Goal: Register for event/course

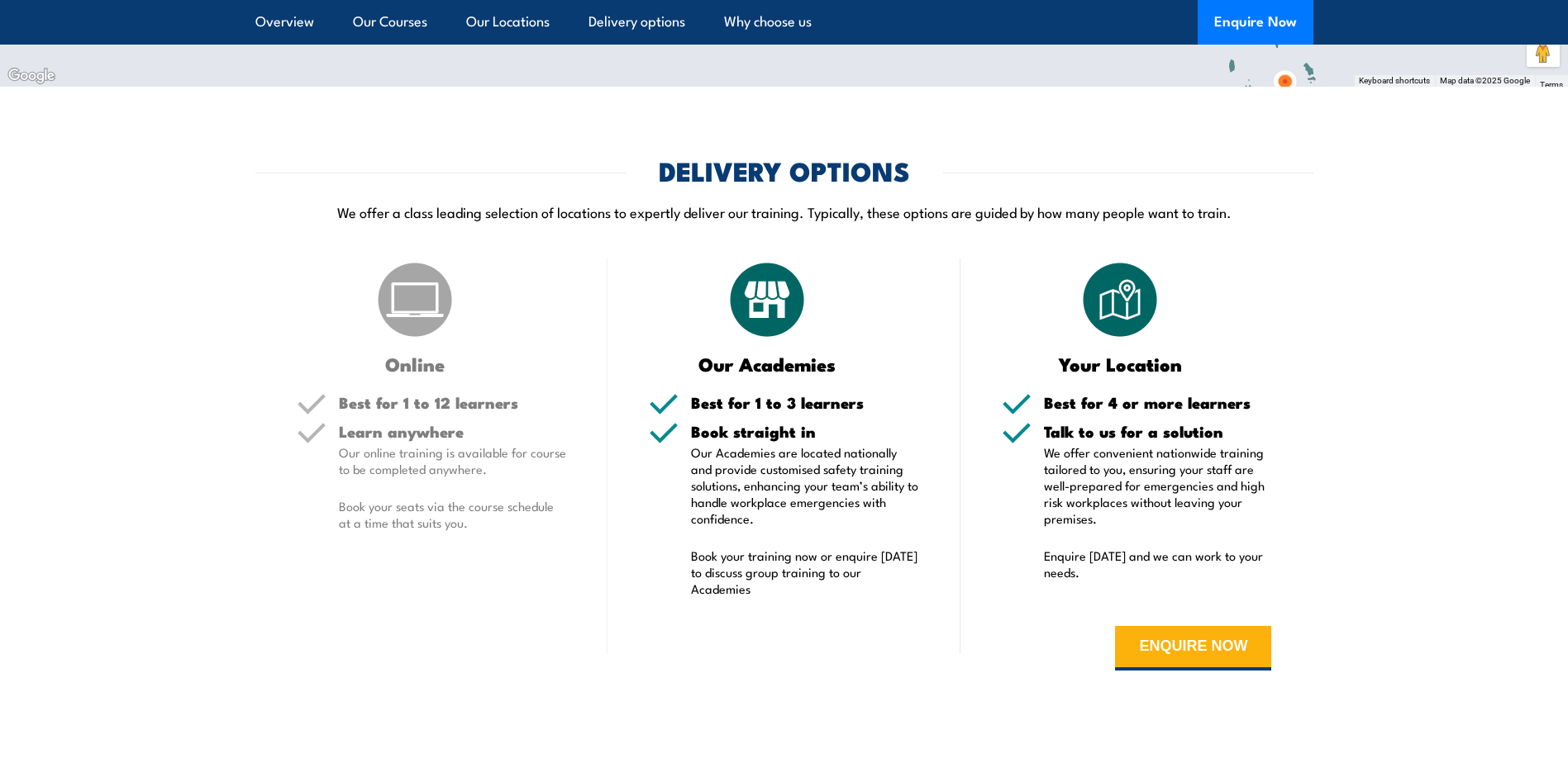
scroll to position [3636, 0]
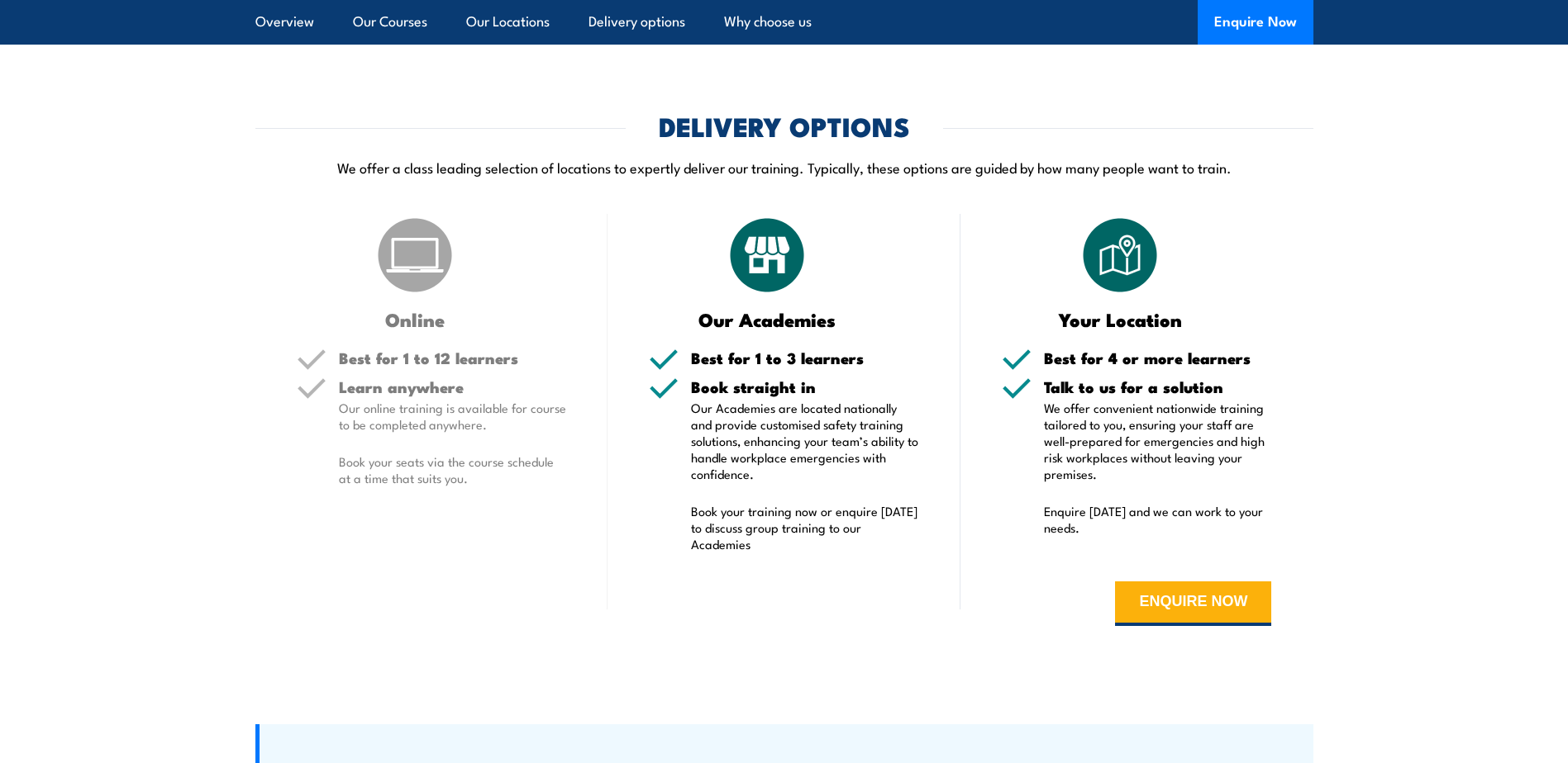
click at [398, 373] on div "Best for 1 to 12 learners" at bounding box center [452, 365] width 228 height 29
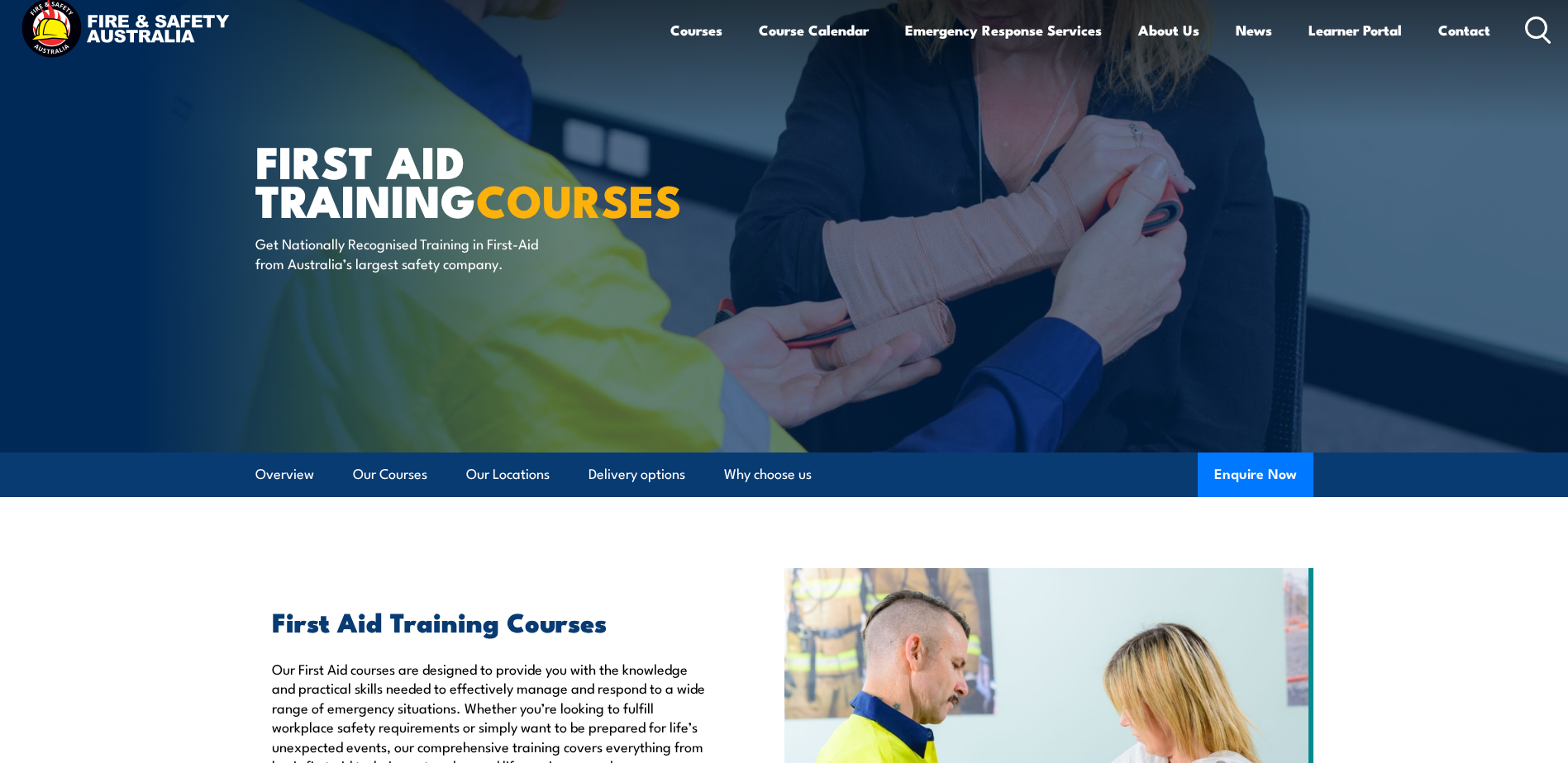
scroll to position [0, 0]
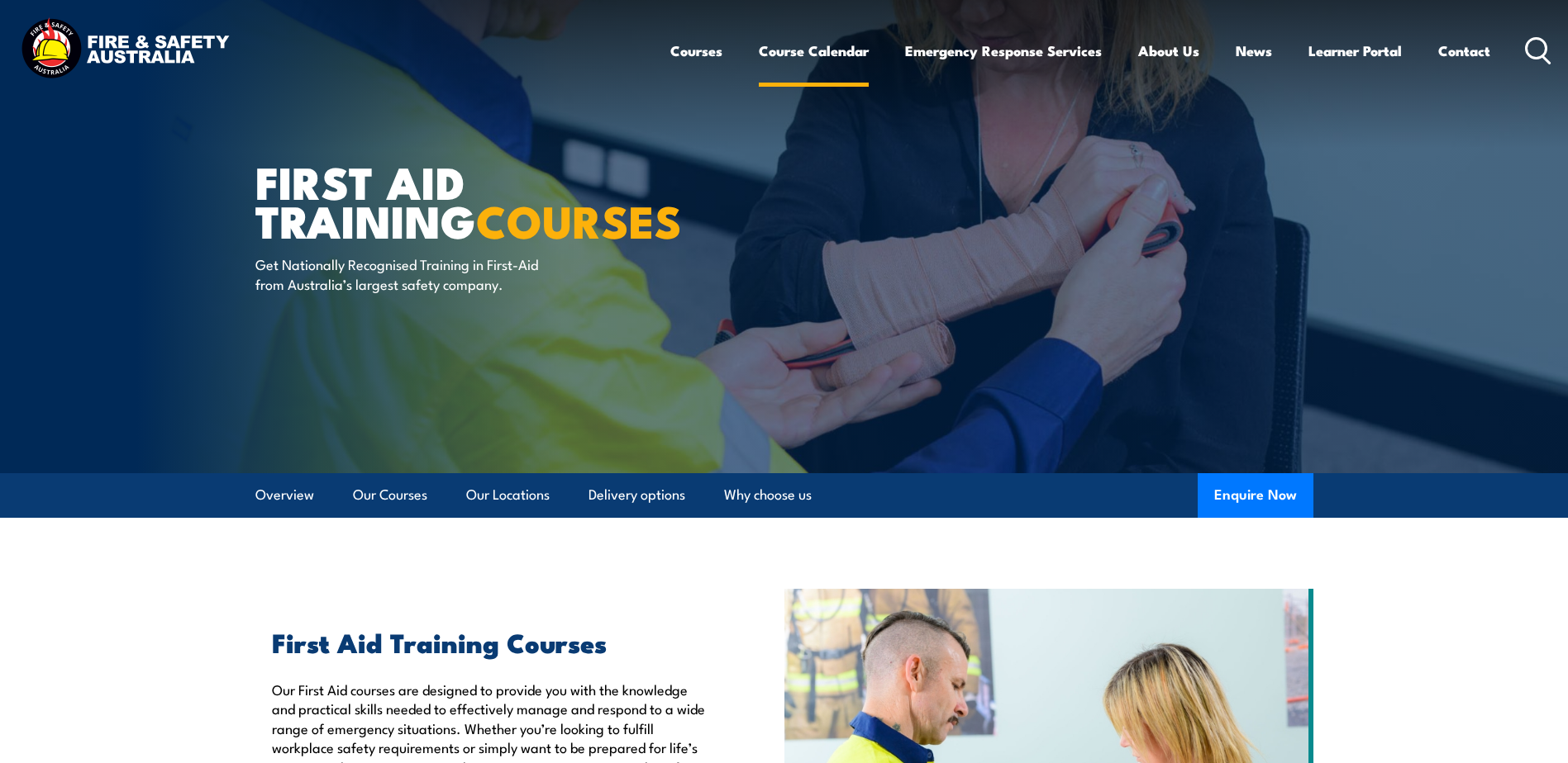
click at [823, 56] on link "Course Calendar" at bounding box center [813, 51] width 110 height 44
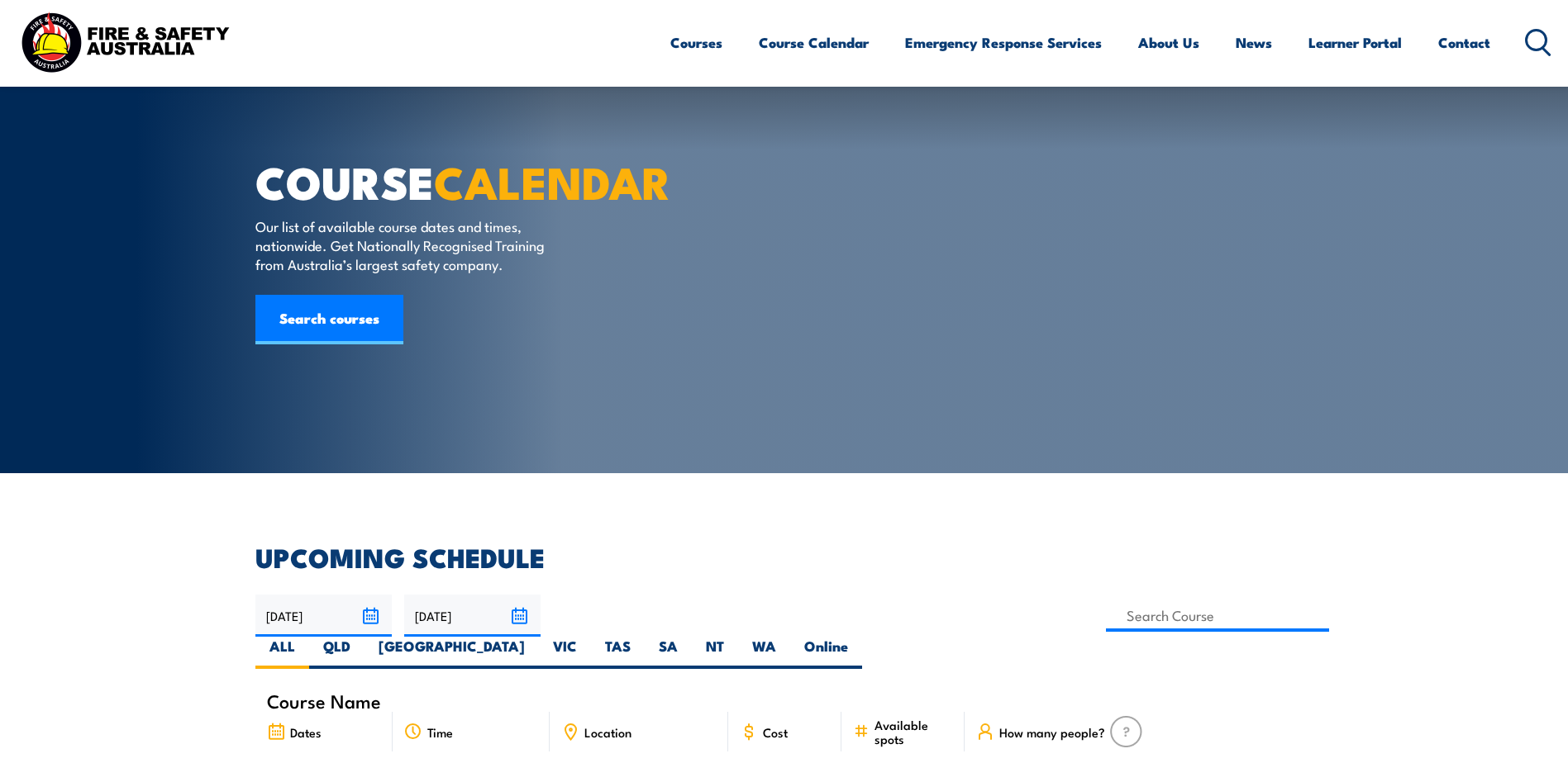
scroll to position [247, 0]
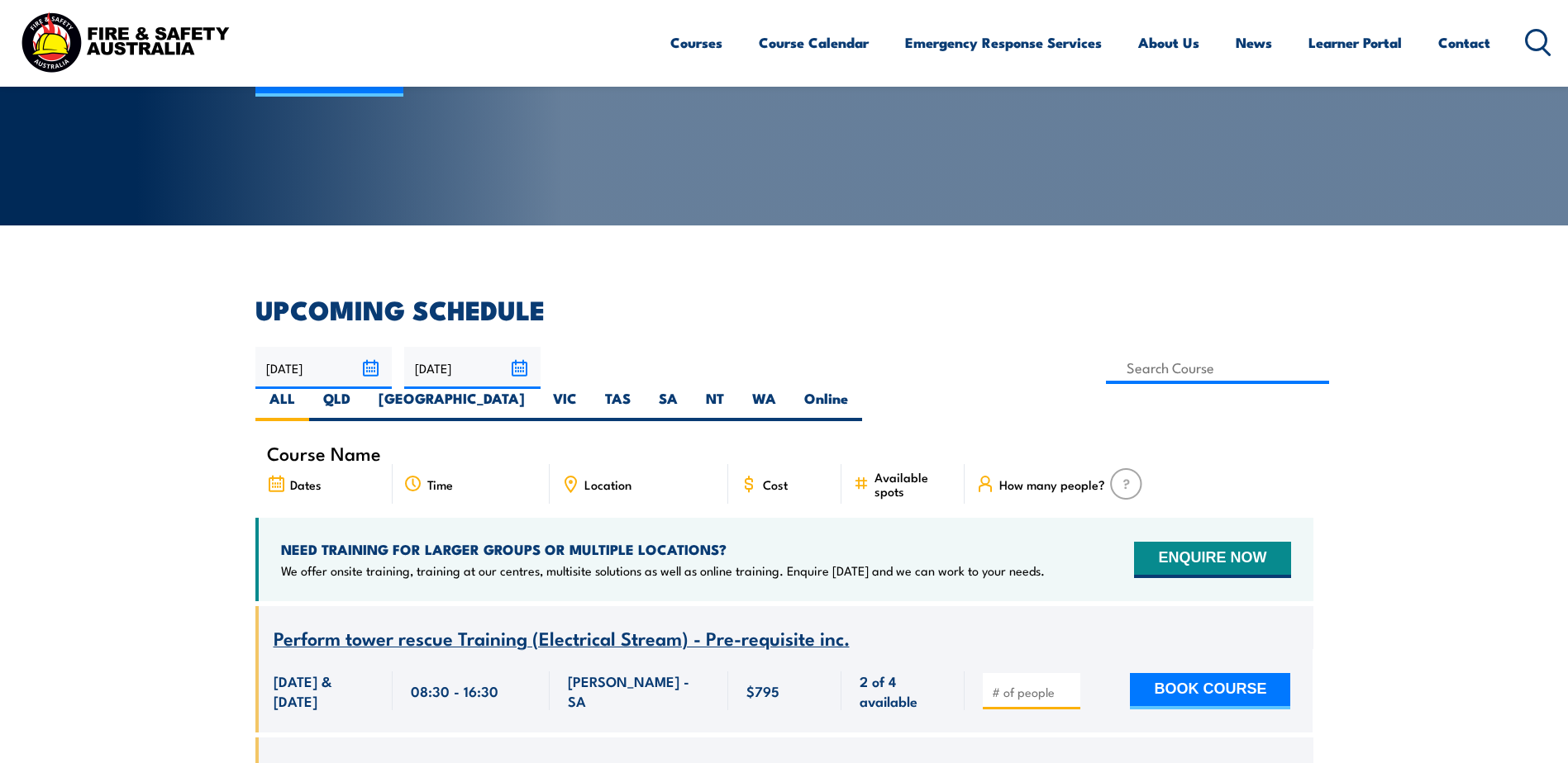
click at [611, 478] on span "Location" at bounding box center [608, 485] width 47 height 14
click at [591, 389] on label "VIC" at bounding box center [565, 405] width 53 height 32
click at [588, 389] on input "VIC" at bounding box center [581, 394] width 10 height 10
radio input "true"
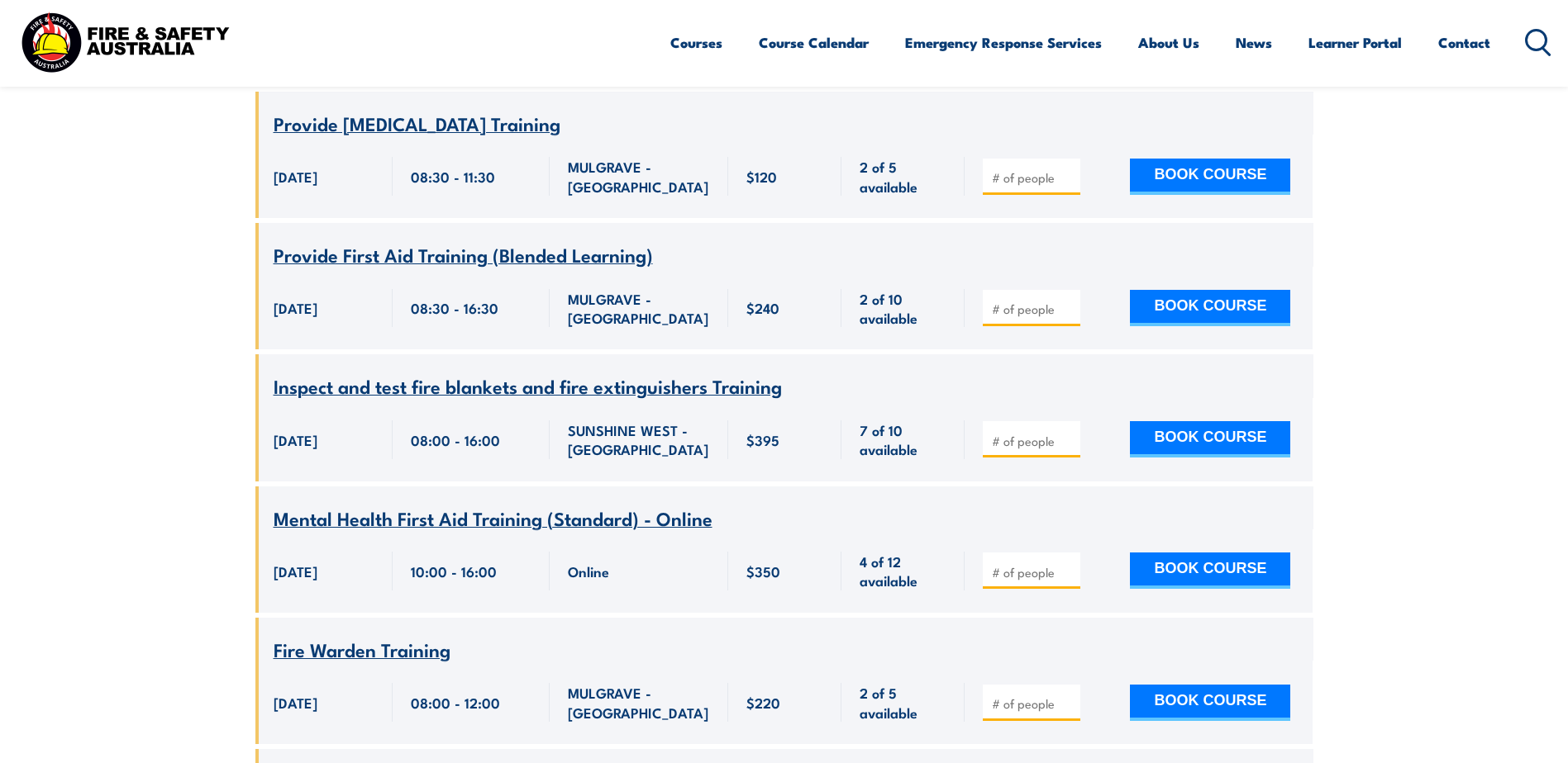
scroll to position [1950, 0]
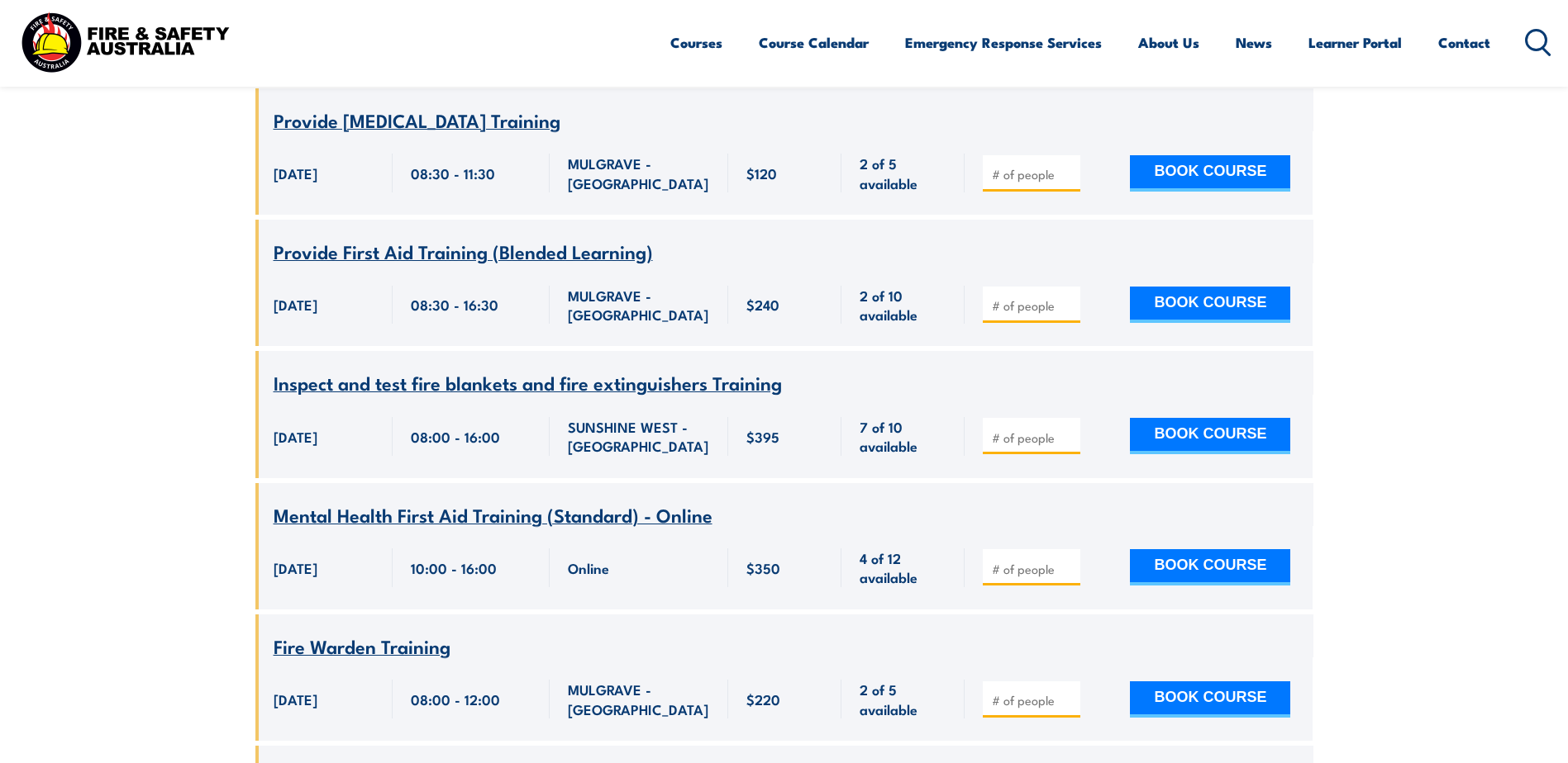
click at [596, 501] on span "Mental Health First Aid Training (Standard) - Online" at bounding box center [493, 515] width 439 height 28
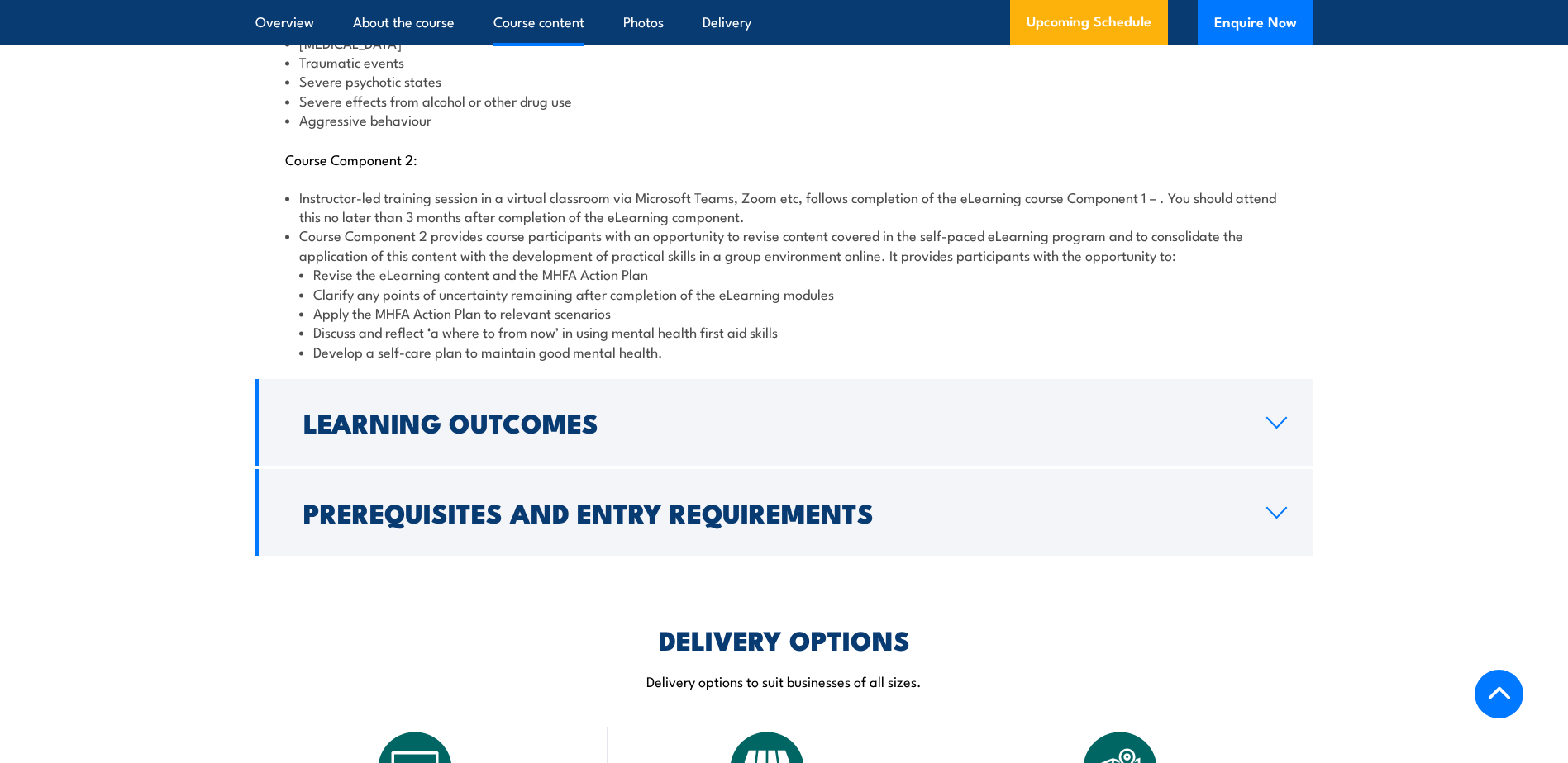
scroll to position [2148, 0]
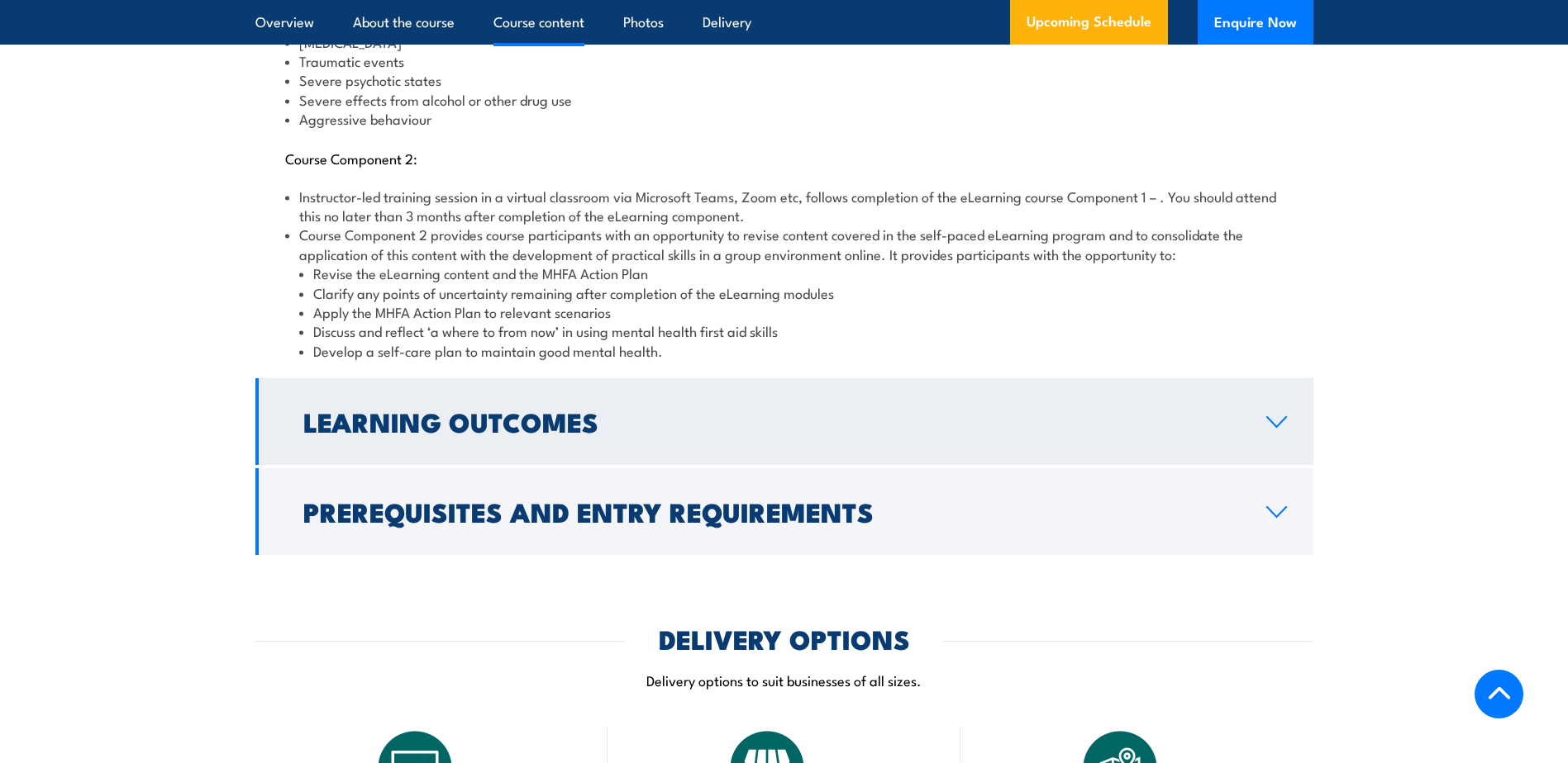
click at [687, 429] on link "Learning Outcomes" at bounding box center [784, 422] width 1058 height 87
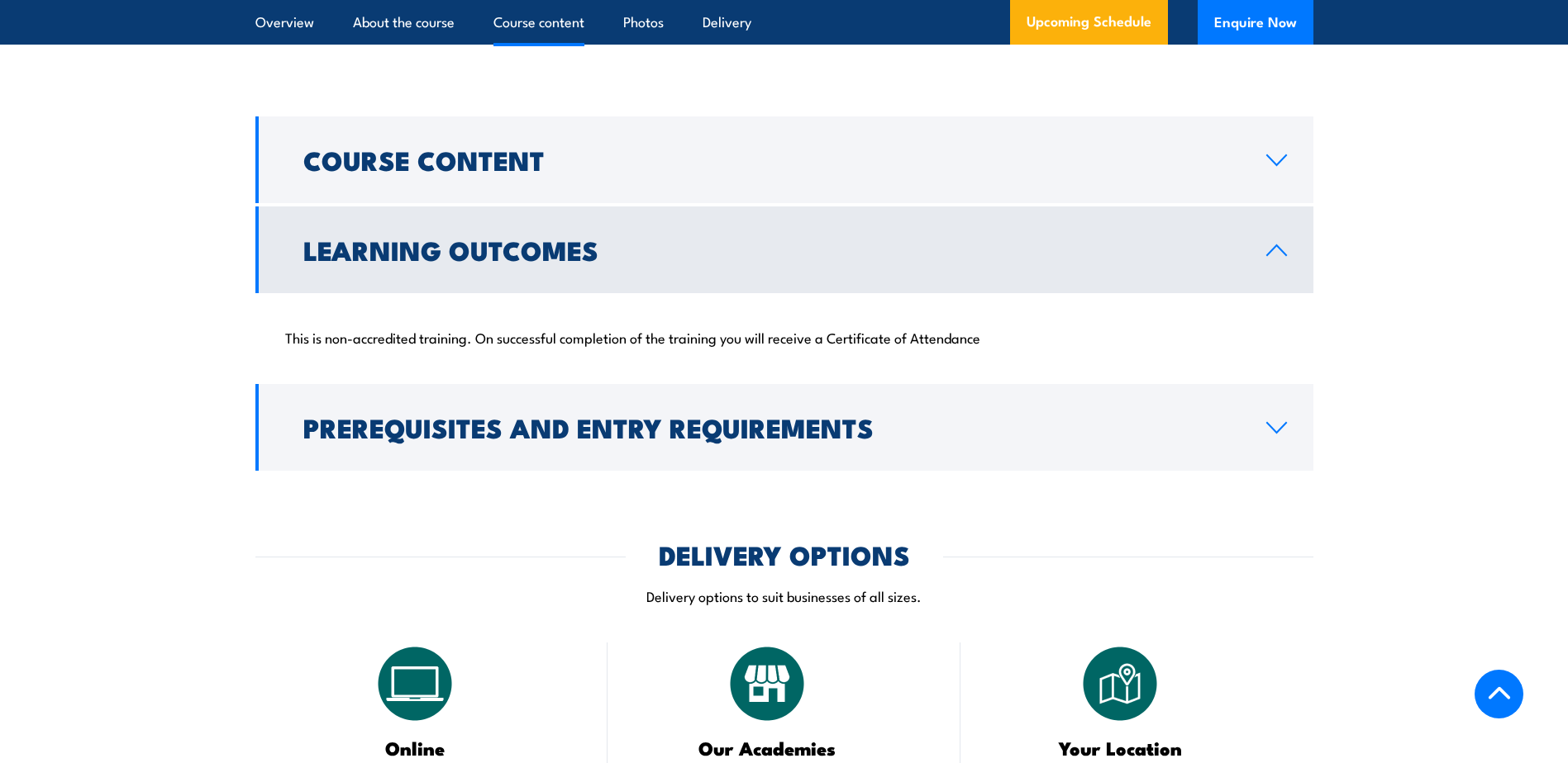
scroll to position [1690, 0]
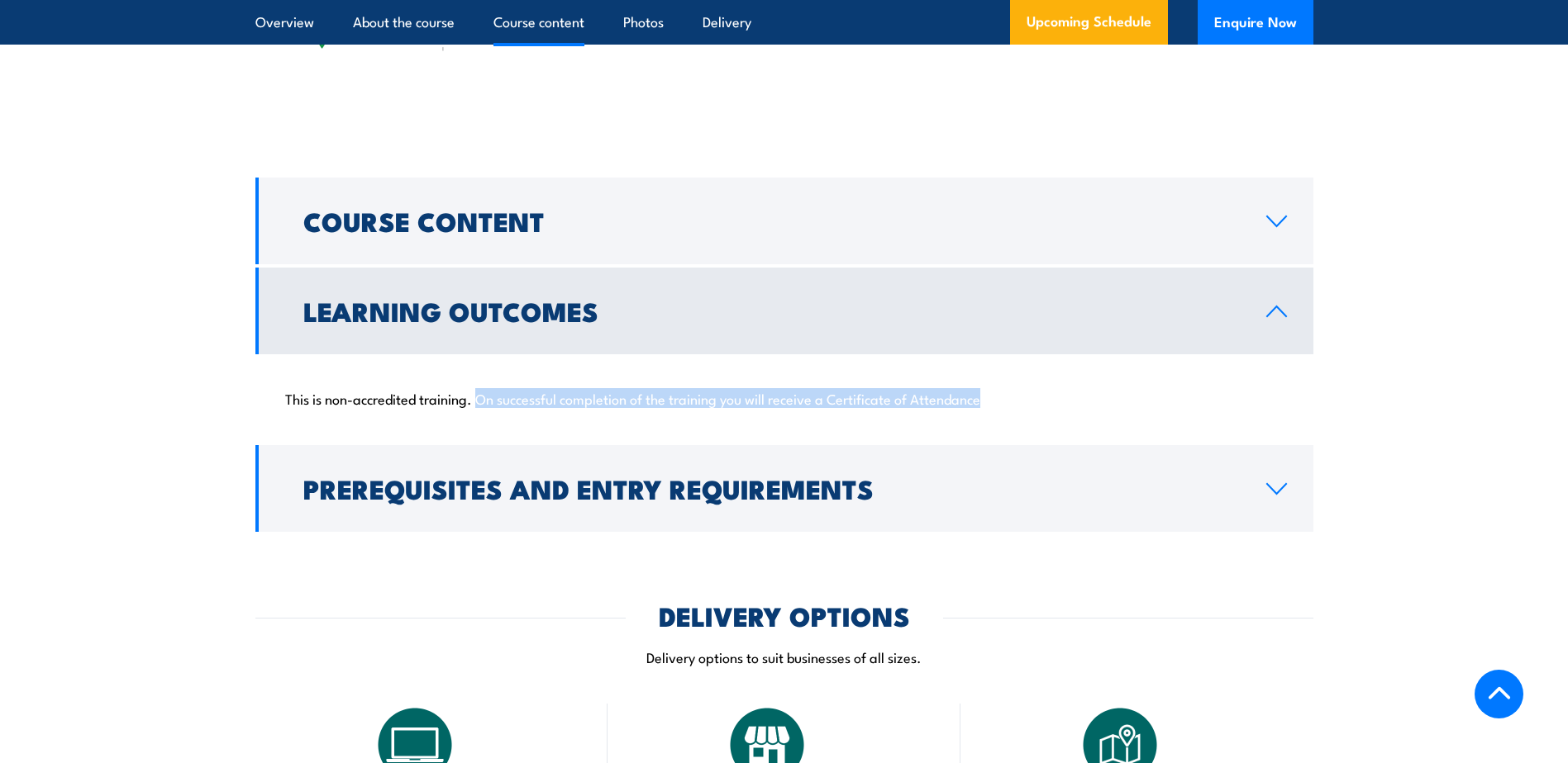
drag, startPoint x: 482, startPoint y: 381, endPoint x: 986, endPoint y: 380, distance: 504.0
click at [986, 390] on p "This is non-accredited training. On successful completion of the training you w…" at bounding box center [784, 398] width 999 height 17
click at [822, 390] on p "This is non-accredited training. On successful completion of the training you w…" at bounding box center [784, 398] width 999 height 17
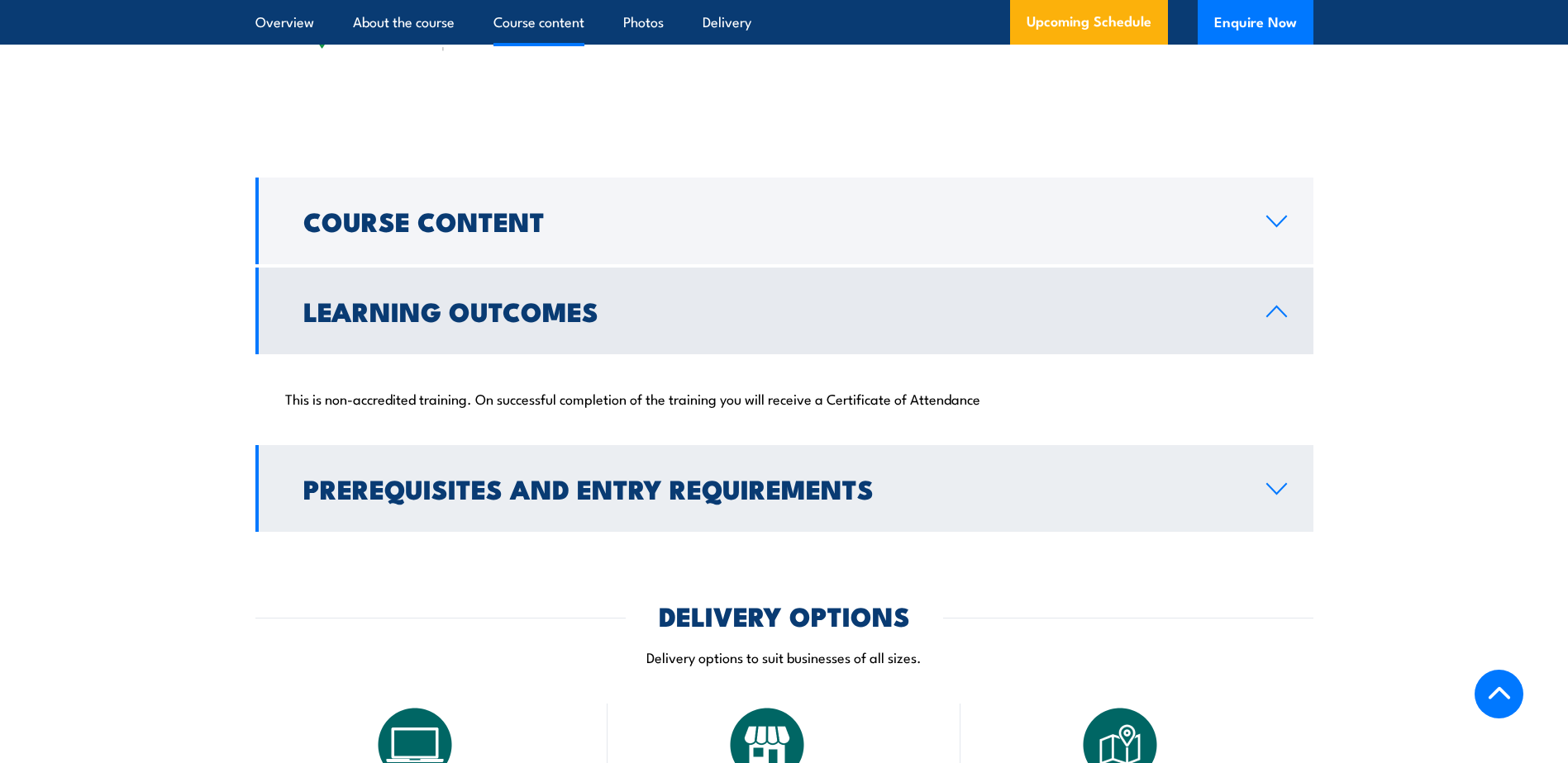
click at [776, 491] on link "Prerequisites and Entry Requirements" at bounding box center [784, 488] width 1058 height 87
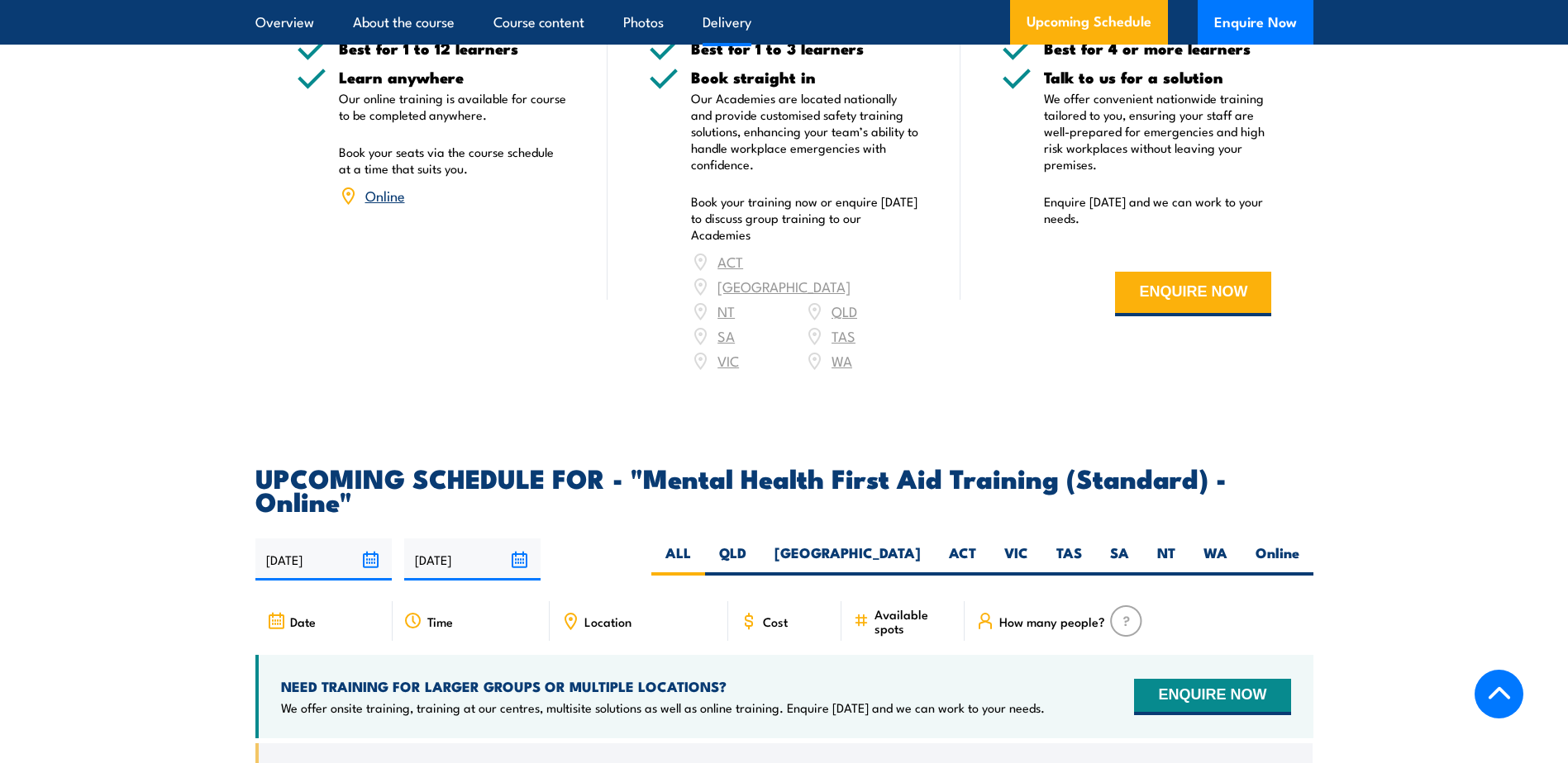
scroll to position [2598, 0]
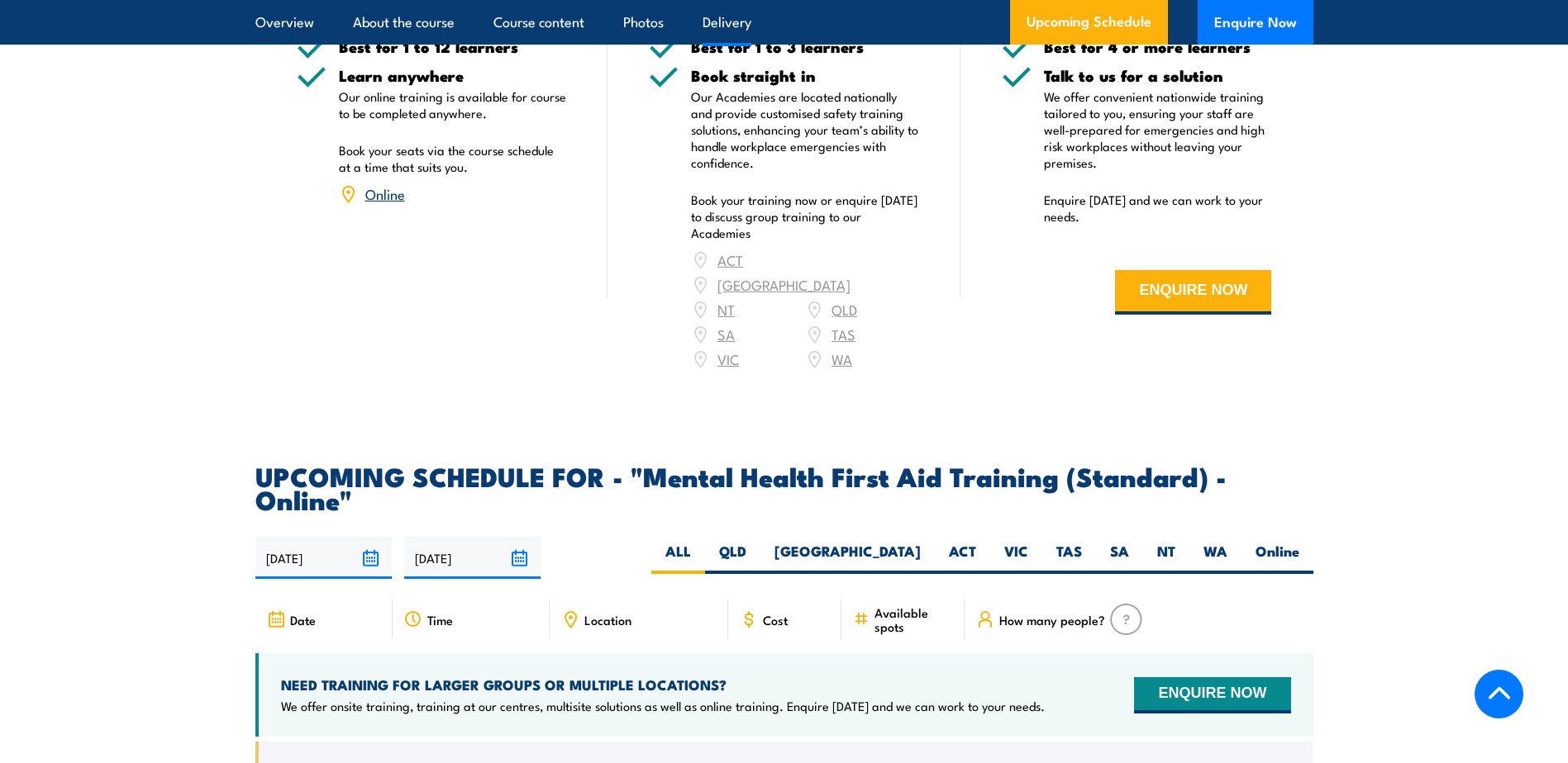
click at [393, 184] on link "Online" at bounding box center [385, 193] width 39 height 20
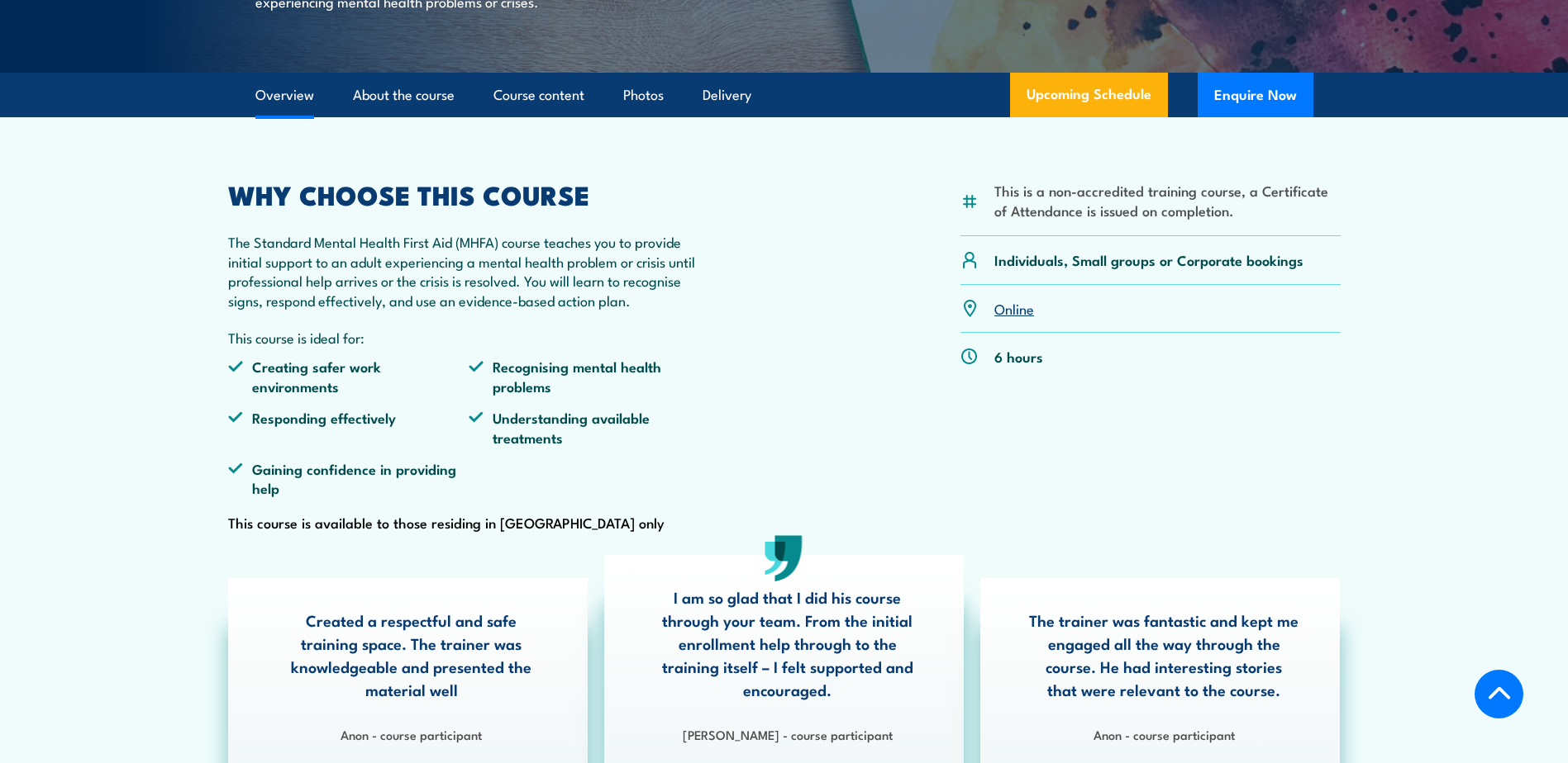
scroll to position [336, 0]
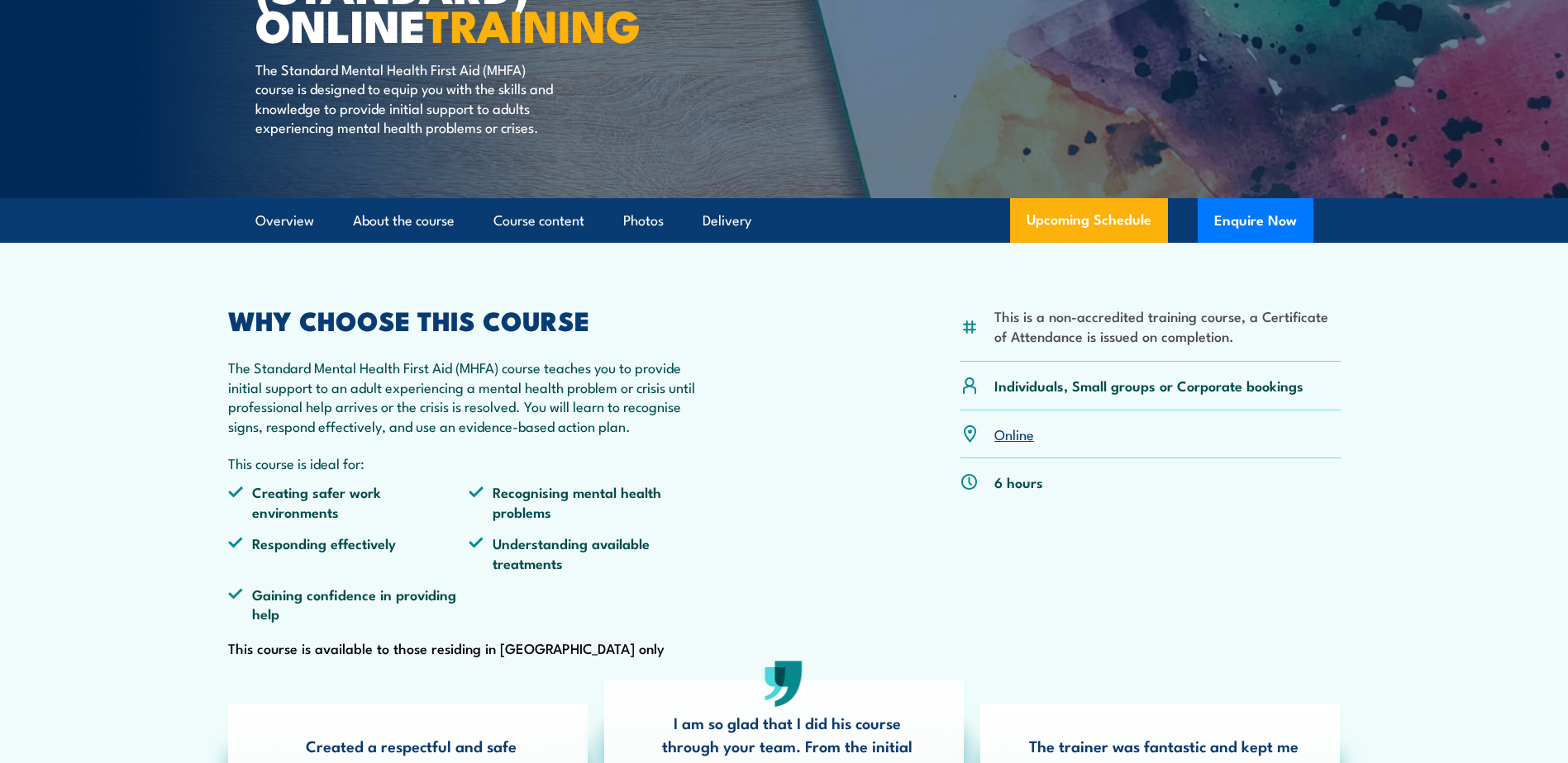
scroll to position [88, 0]
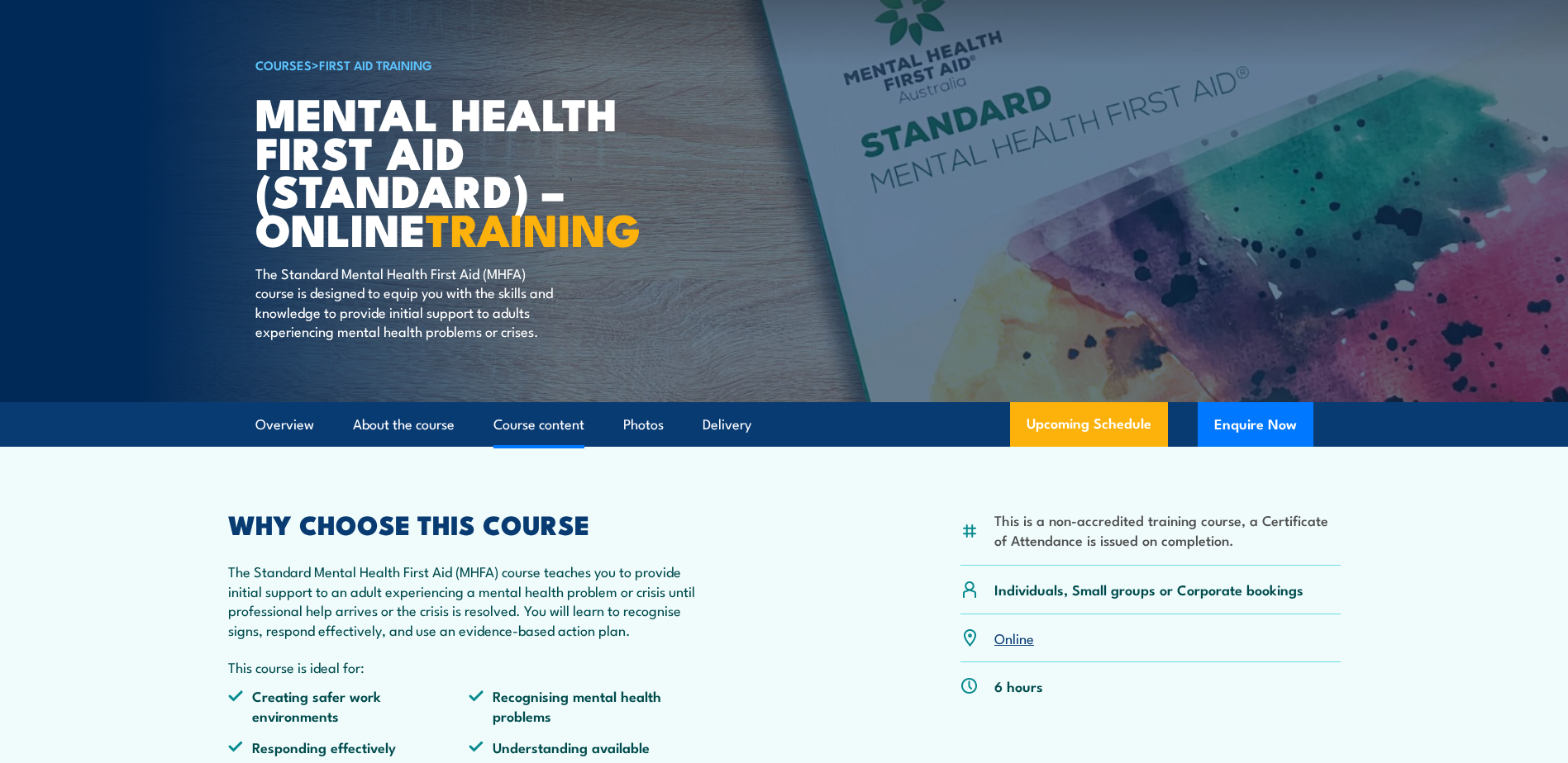
click at [542, 439] on link "Course content" at bounding box center [538, 425] width 91 height 44
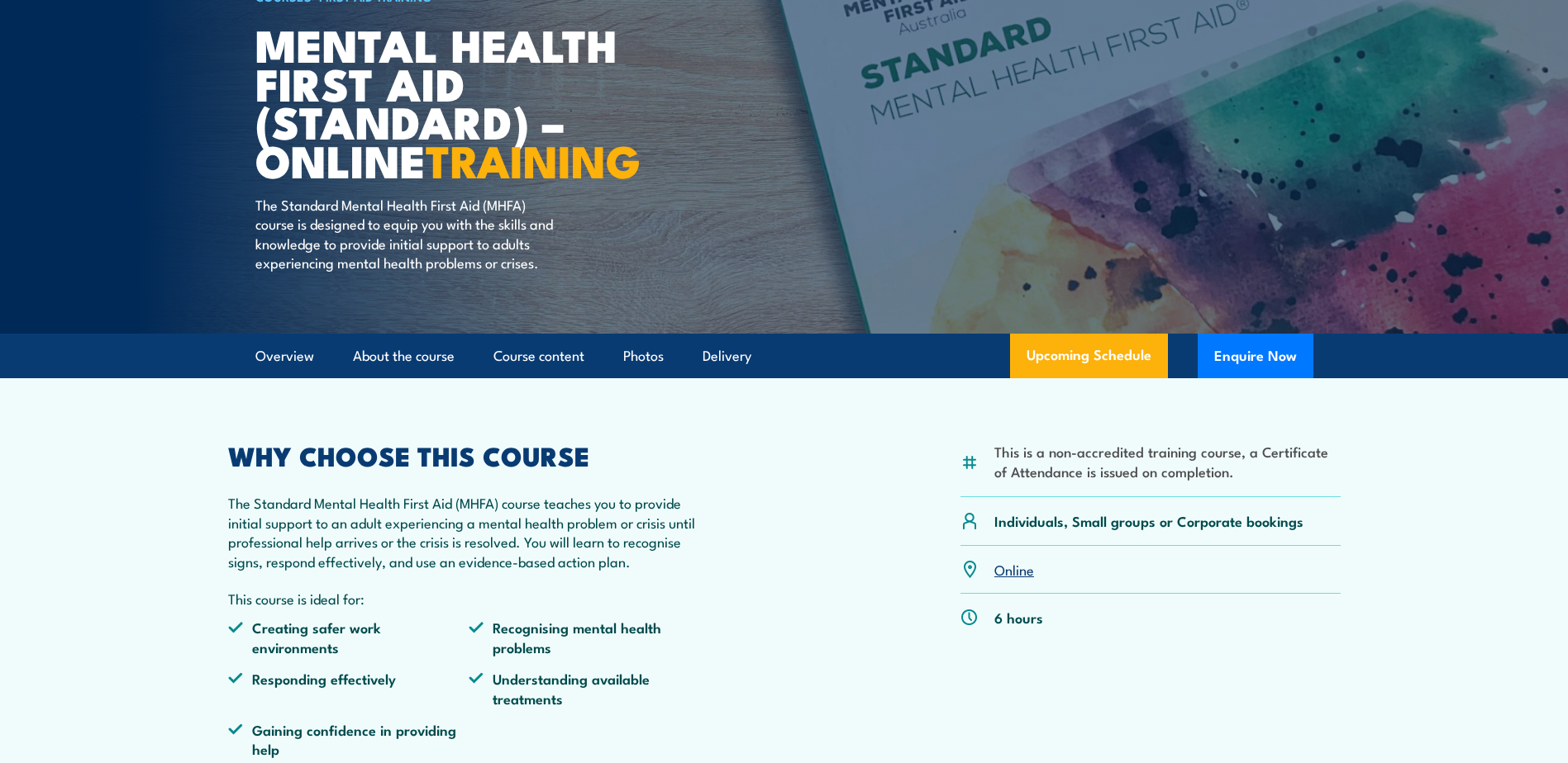
scroll to position [167, 0]
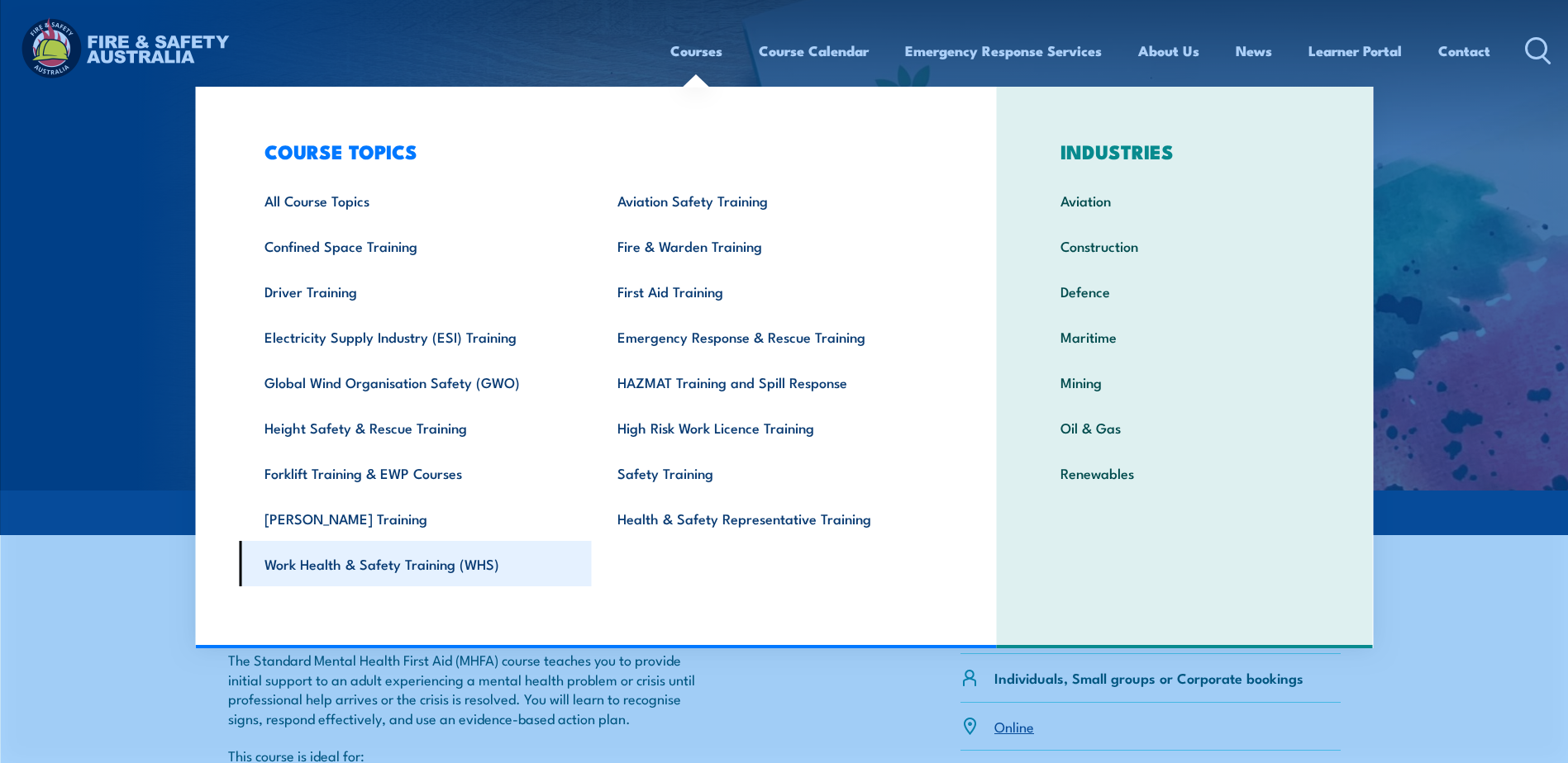
click at [384, 582] on link "Work Health & Safety Training (WHS)" at bounding box center [415, 563] width 353 height 45
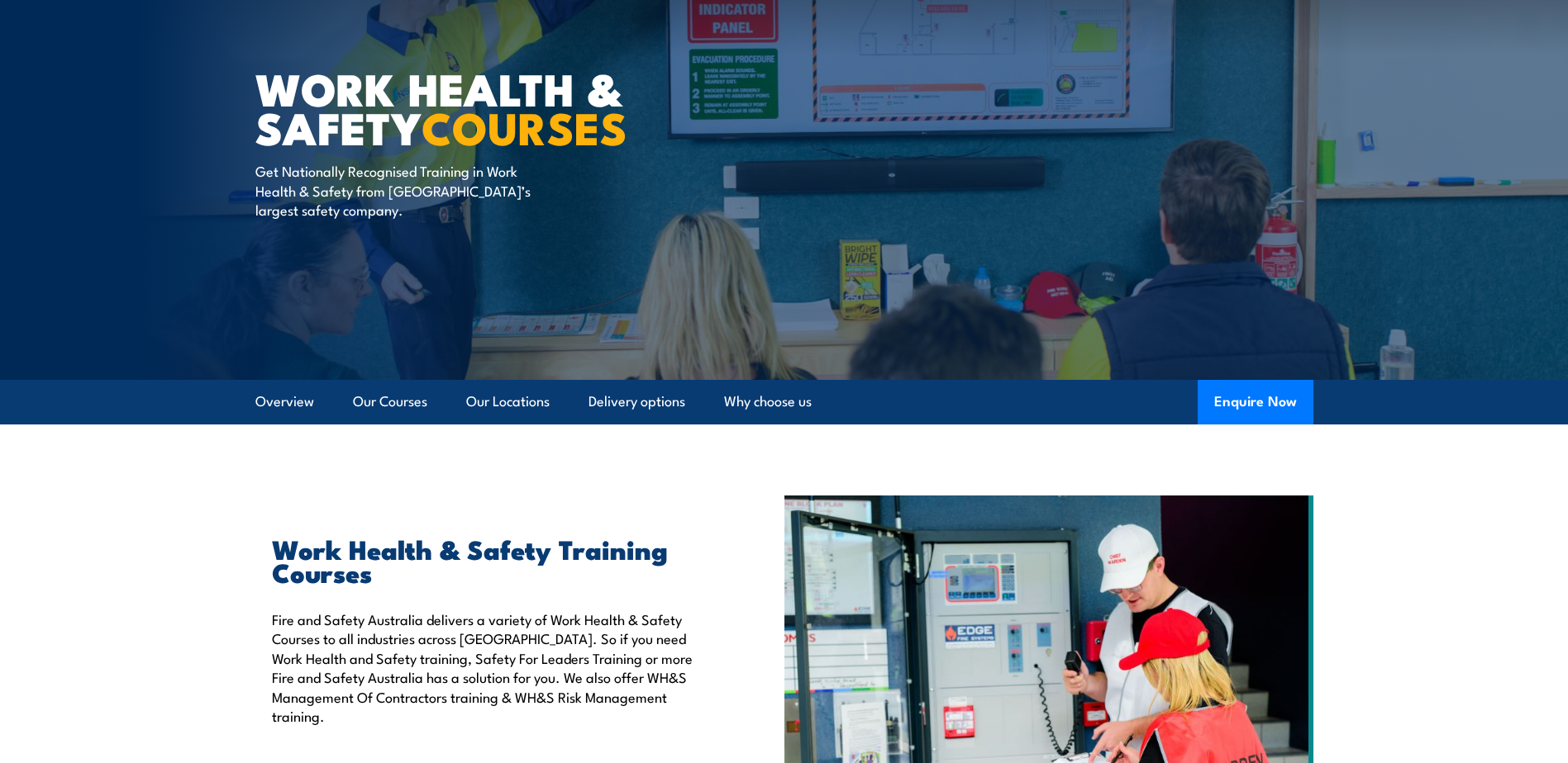
scroll to position [70, 0]
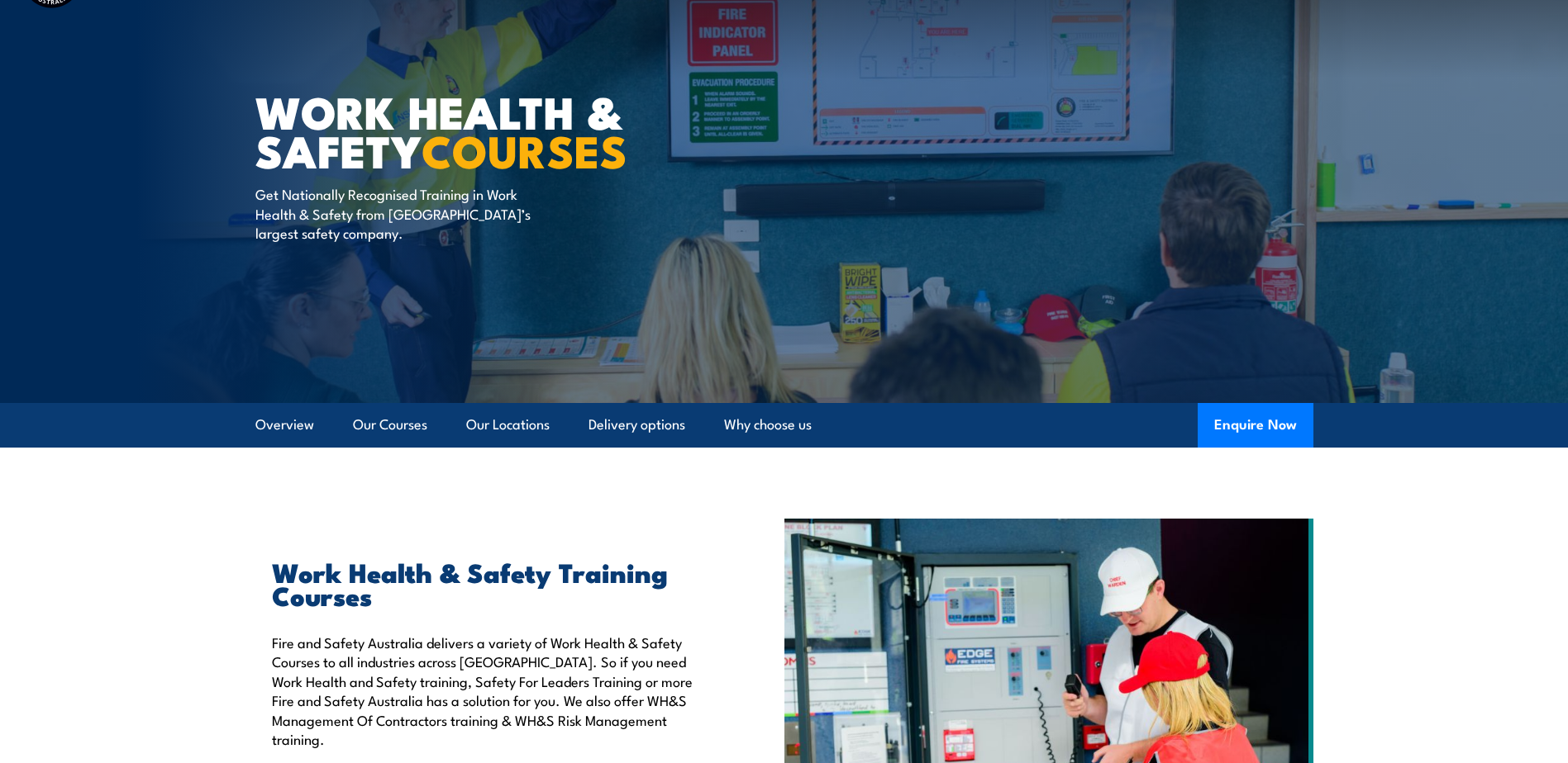
click at [465, 440] on li "Our Locations" at bounding box center [501, 426] width 98 height 45
click at [486, 430] on link "Our Locations" at bounding box center [507, 425] width 83 height 44
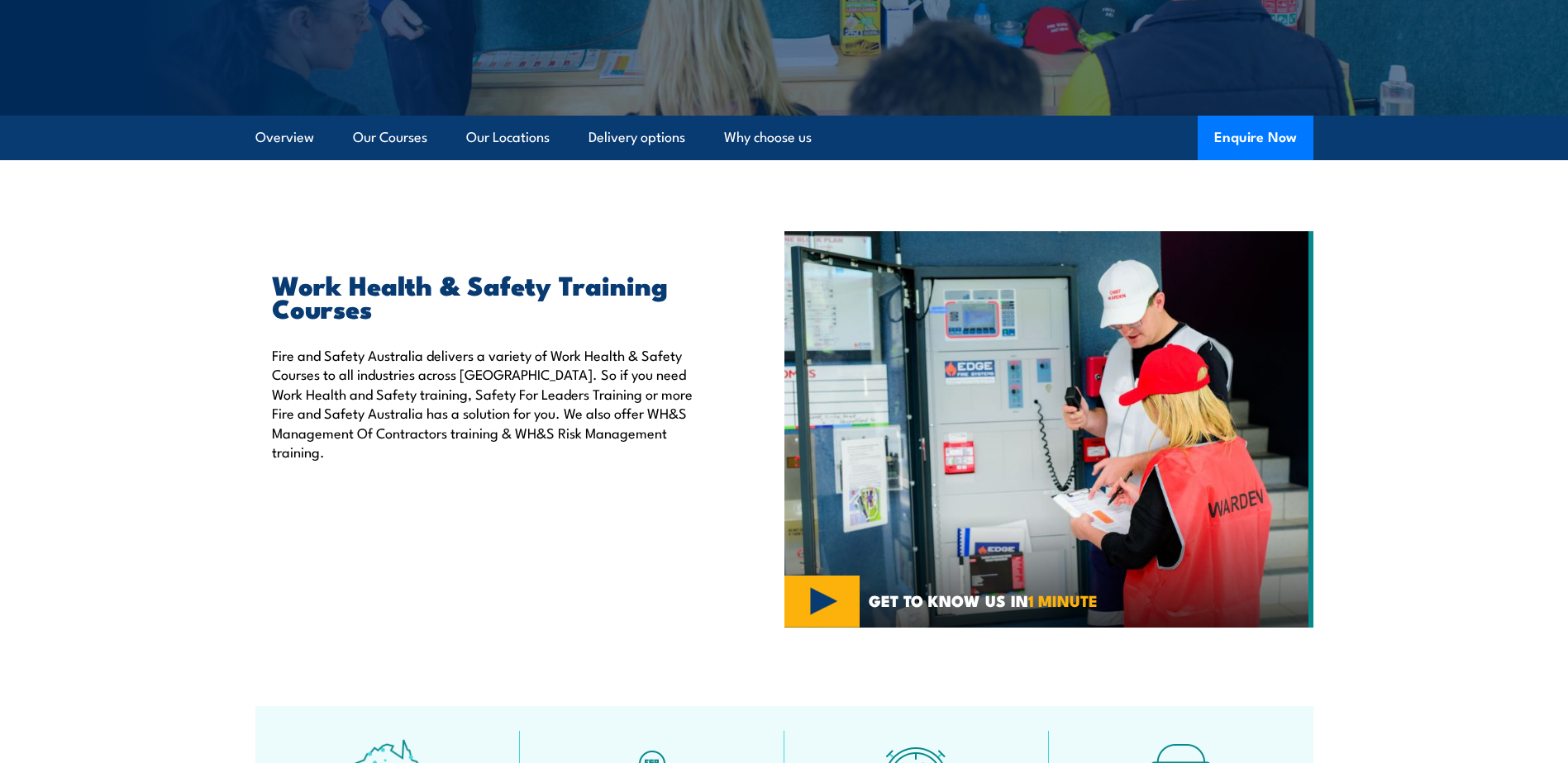
scroll to position [326, 0]
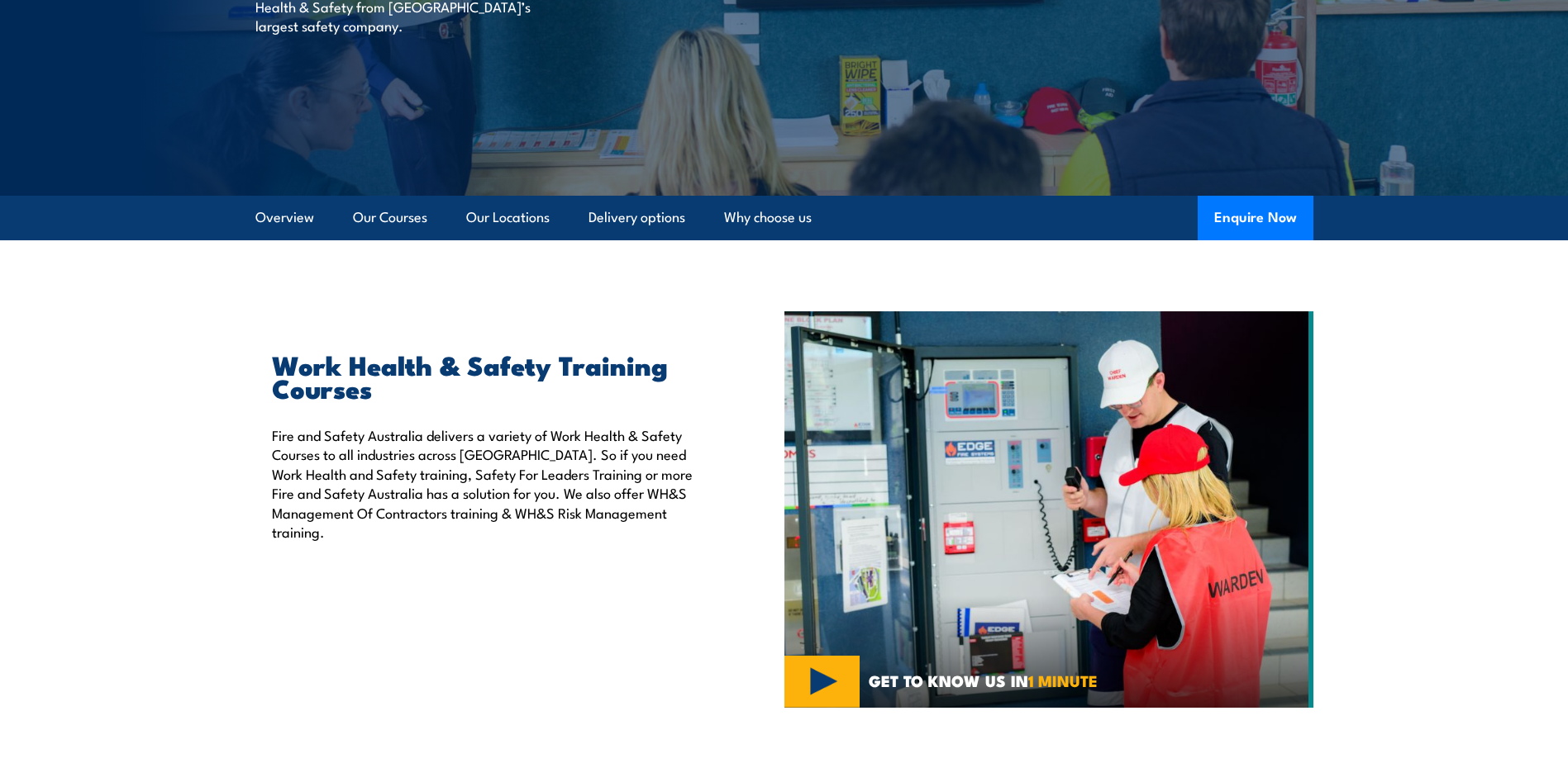
scroll to position [157, 0]
